Goal: Navigation & Orientation: Understand site structure

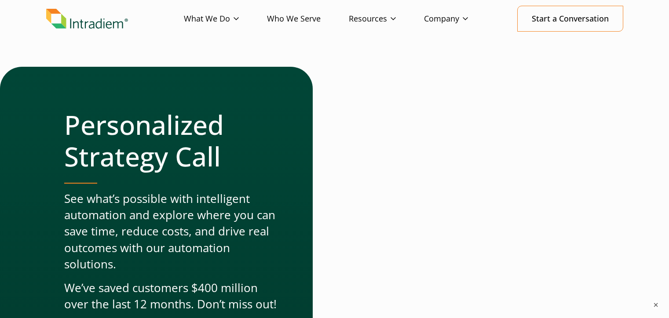
scroll to position [132, 0]
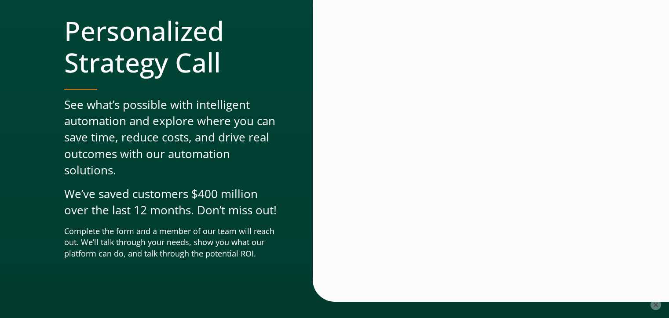
click at [654, 305] on button "×" at bounding box center [655, 305] width 11 height 11
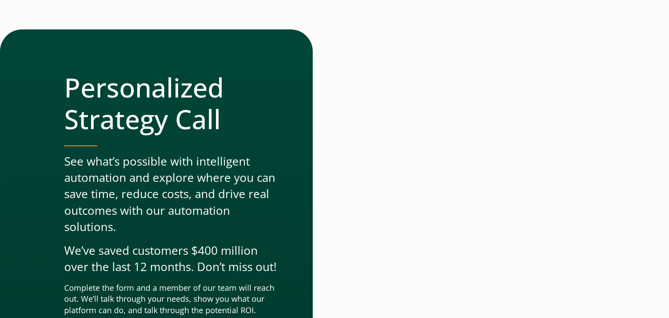
scroll to position [0, 0]
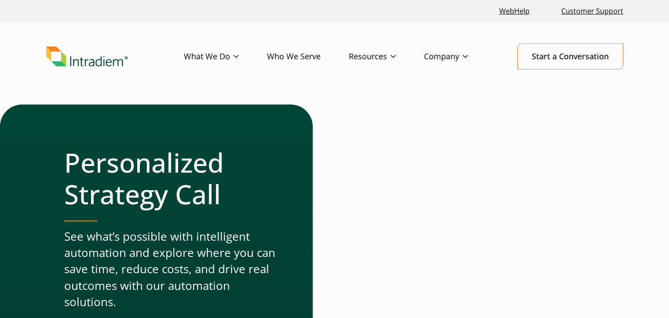
click at [113, 54] on img "Link to homepage of Intradiem" at bounding box center [87, 57] width 82 height 20
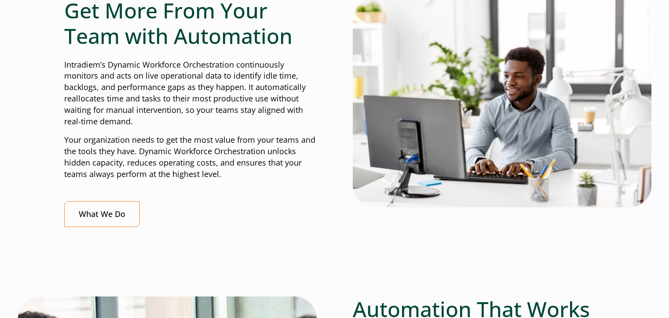
scroll to position [440, 0]
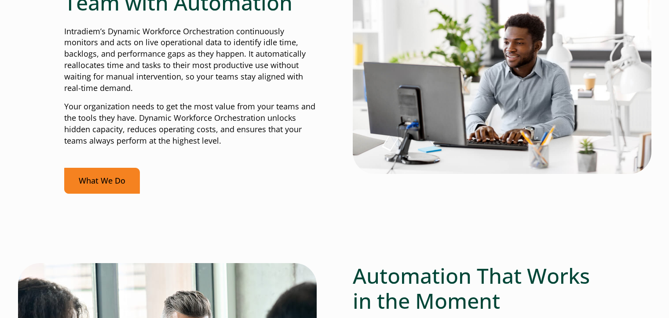
click at [116, 178] on link "What We Do" at bounding box center [102, 181] width 76 height 26
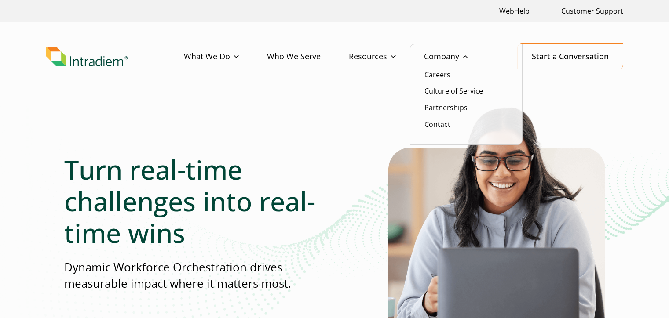
click at [463, 63] on link "Company" at bounding box center [460, 56] width 72 height 25
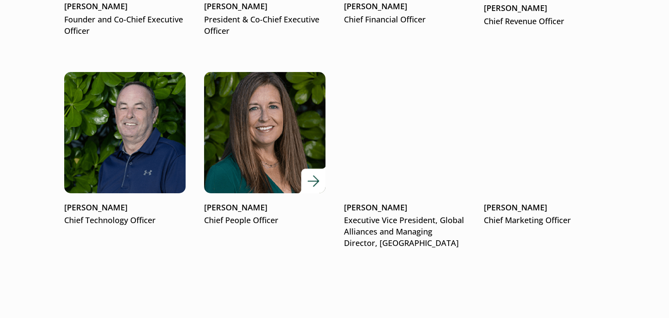
scroll to position [1319, 0]
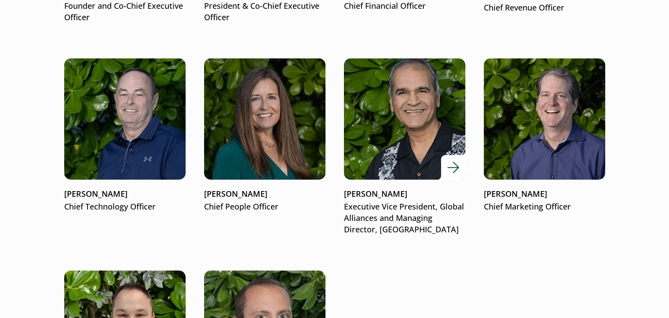
click at [434, 209] on p "Executive Vice President, Global Alliances and Managing Director, UK" at bounding box center [404, 218] width 121 height 34
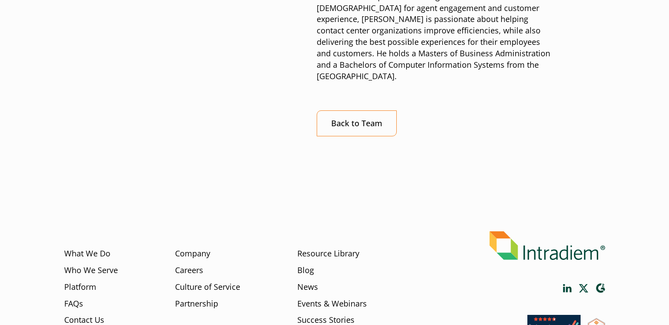
scroll to position [352, 0]
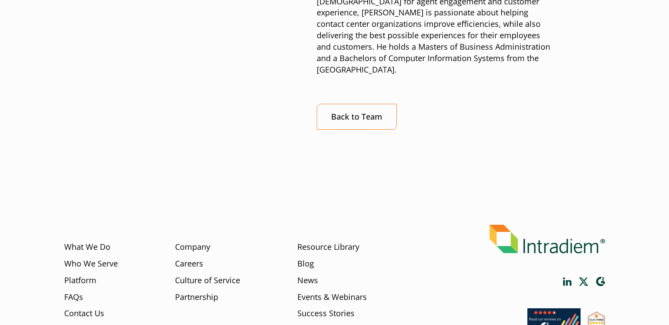
click at [575, 225] on img at bounding box center [547, 239] width 116 height 29
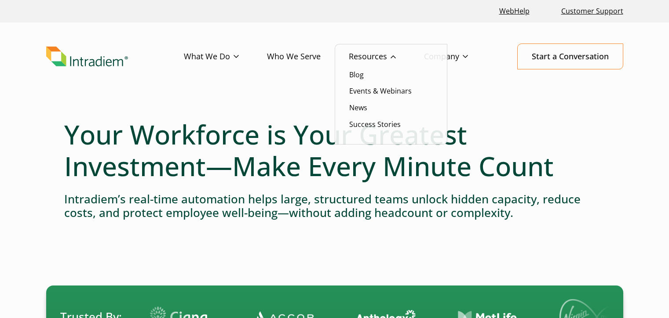
click at [365, 48] on link "Resources" at bounding box center [386, 56] width 75 height 25
